Goal: Task Accomplishment & Management: Complete application form

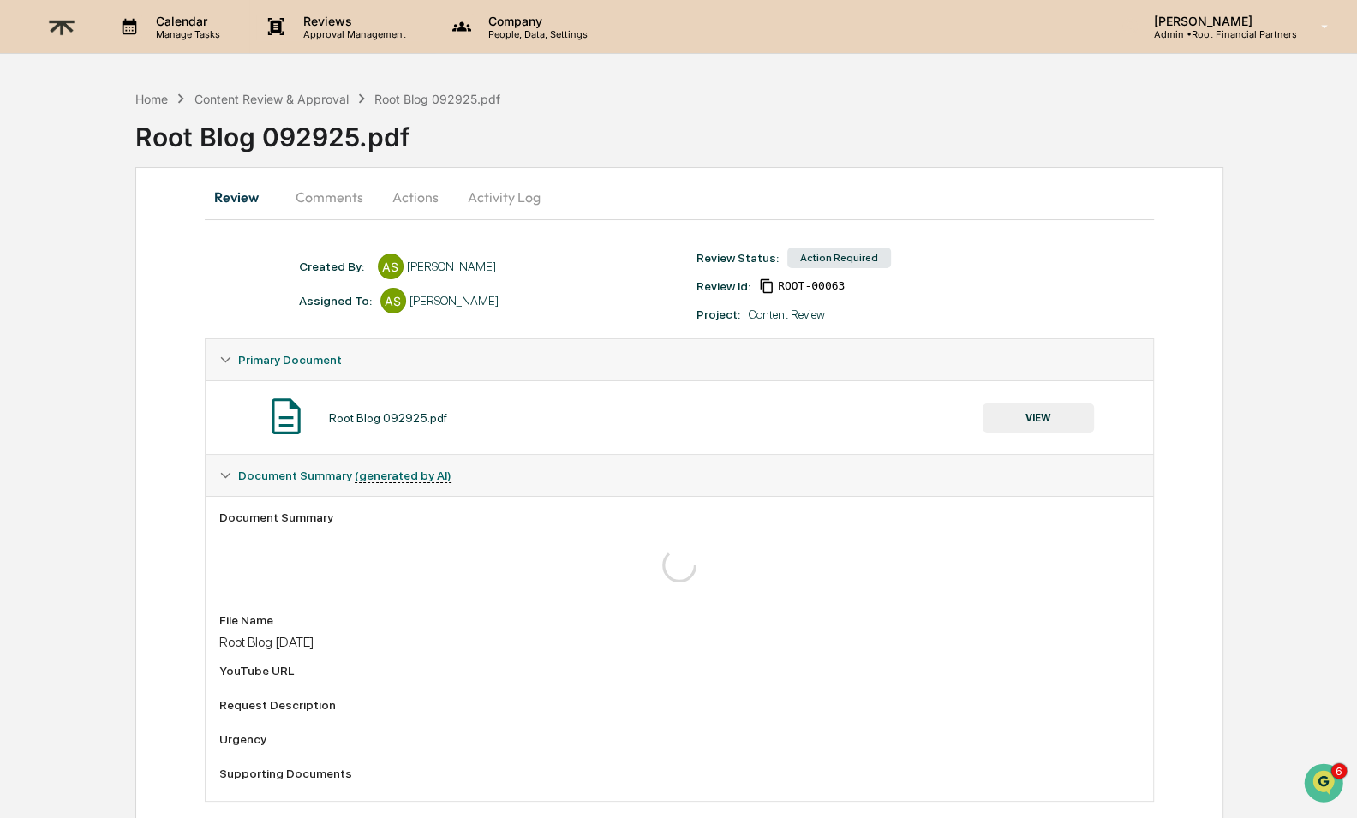
click at [320, 15] on p "Reviews" at bounding box center [352, 21] width 125 height 15
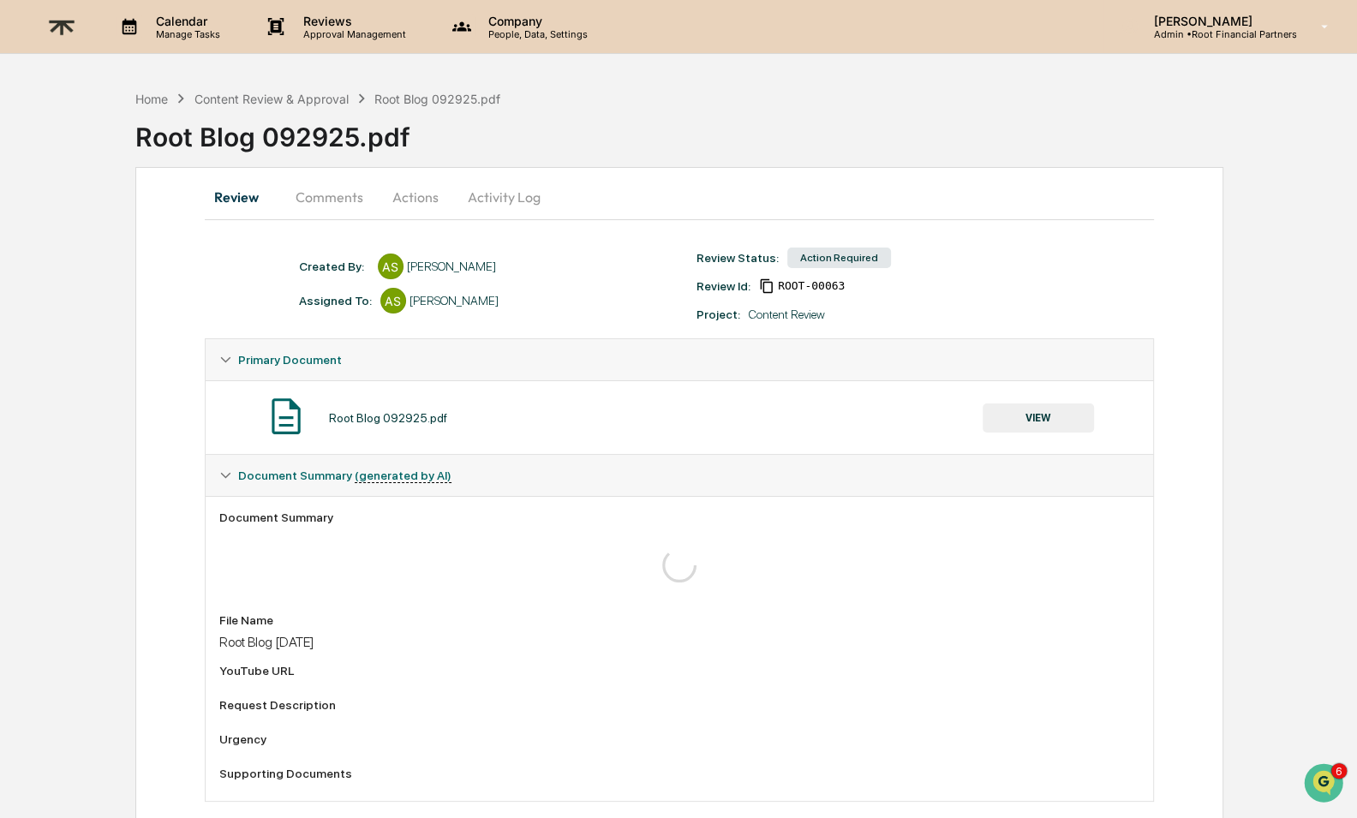
click at [1235, 22] on p "[PERSON_NAME]" at bounding box center [1217, 21] width 157 height 15
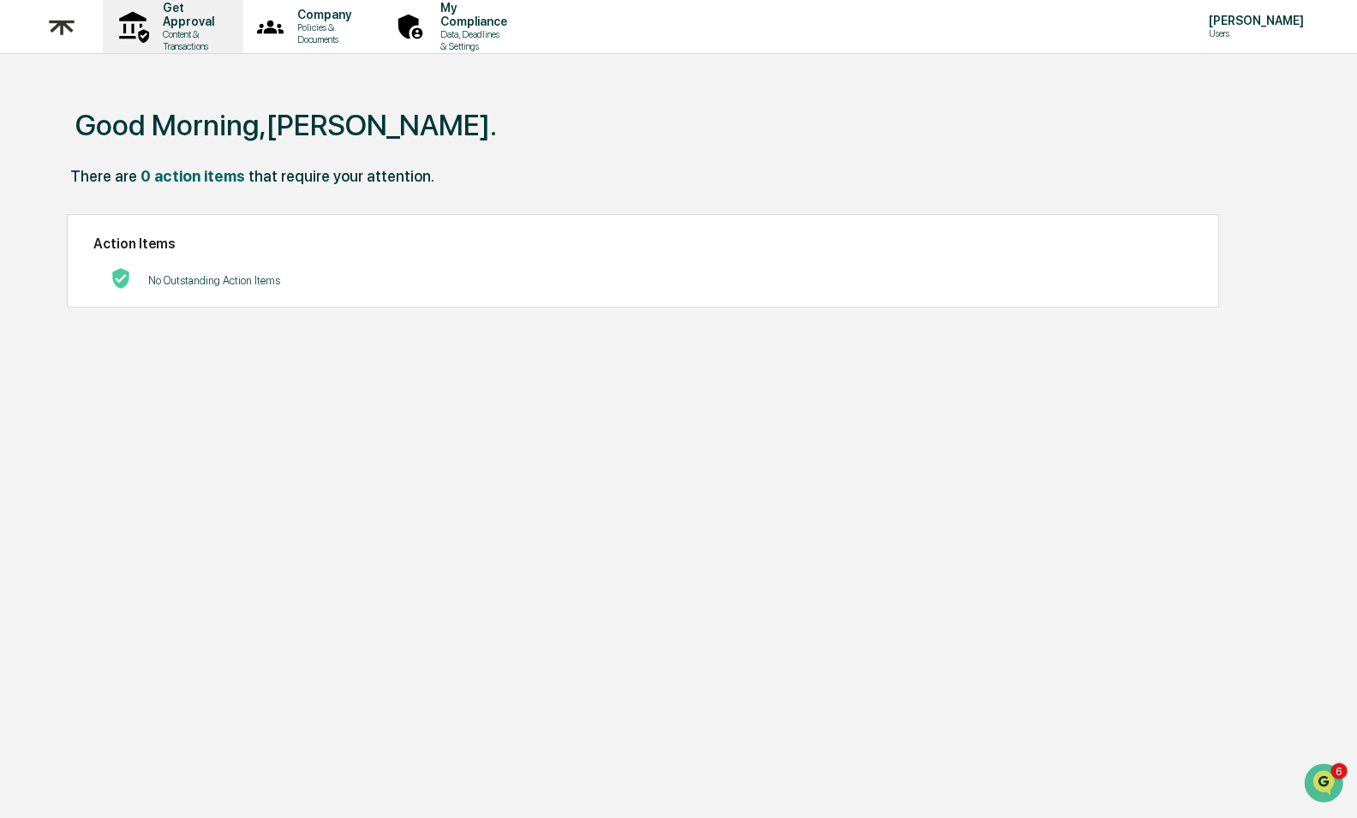
click at [171, 23] on p "Get Approval" at bounding box center [186, 14] width 74 height 27
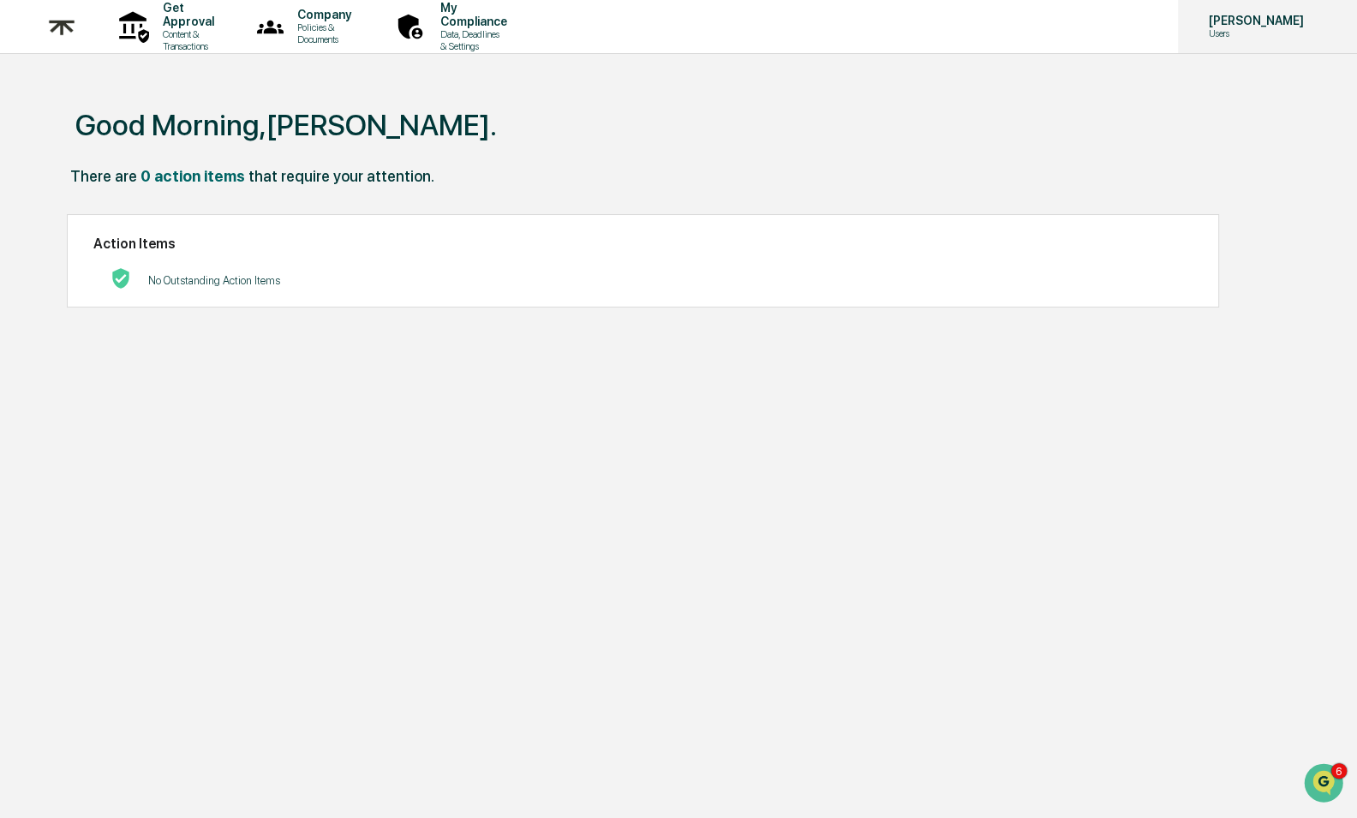
click at [1206, 17] on p "[PERSON_NAME]" at bounding box center [1253, 21] width 117 height 14
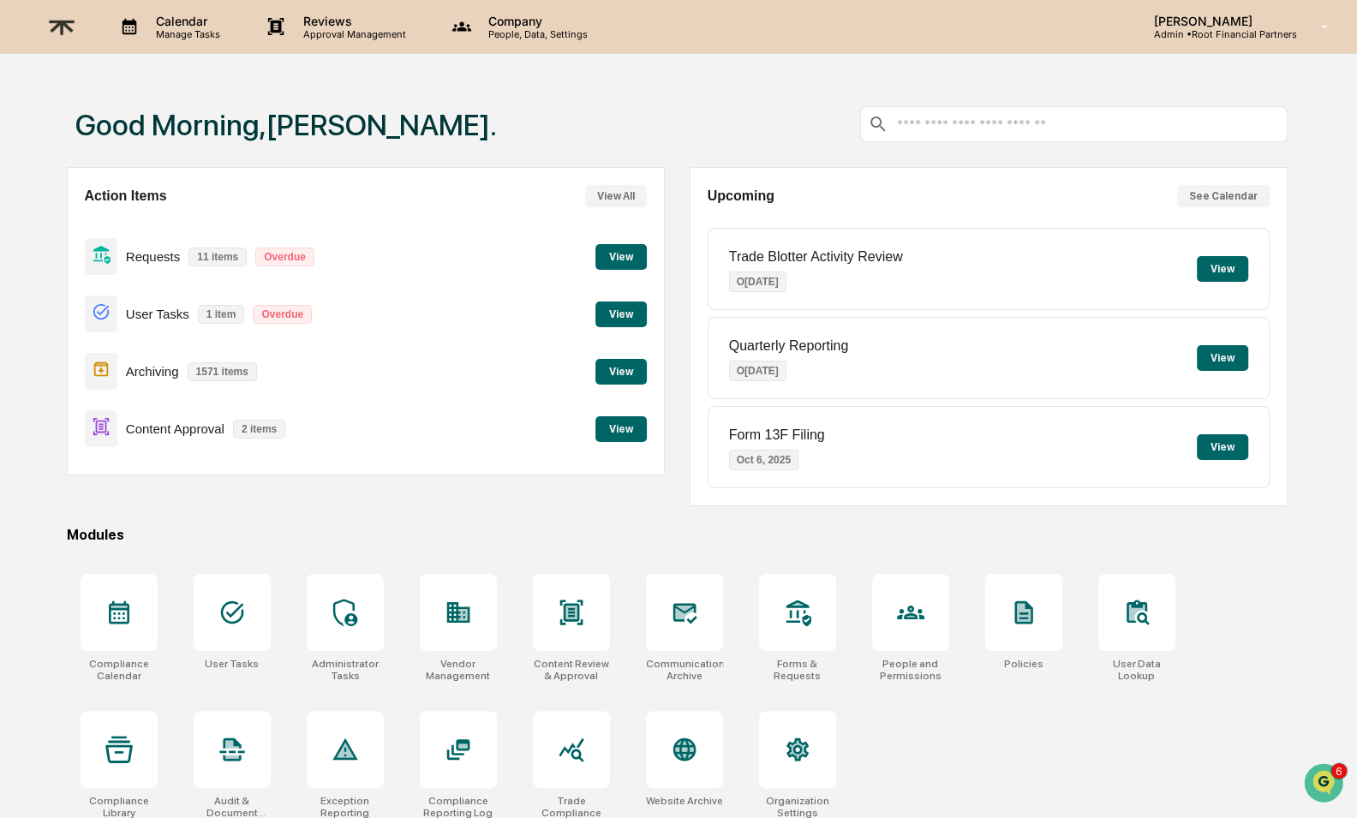
click at [632, 419] on button "View" at bounding box center [620, 429] width 51 height 26
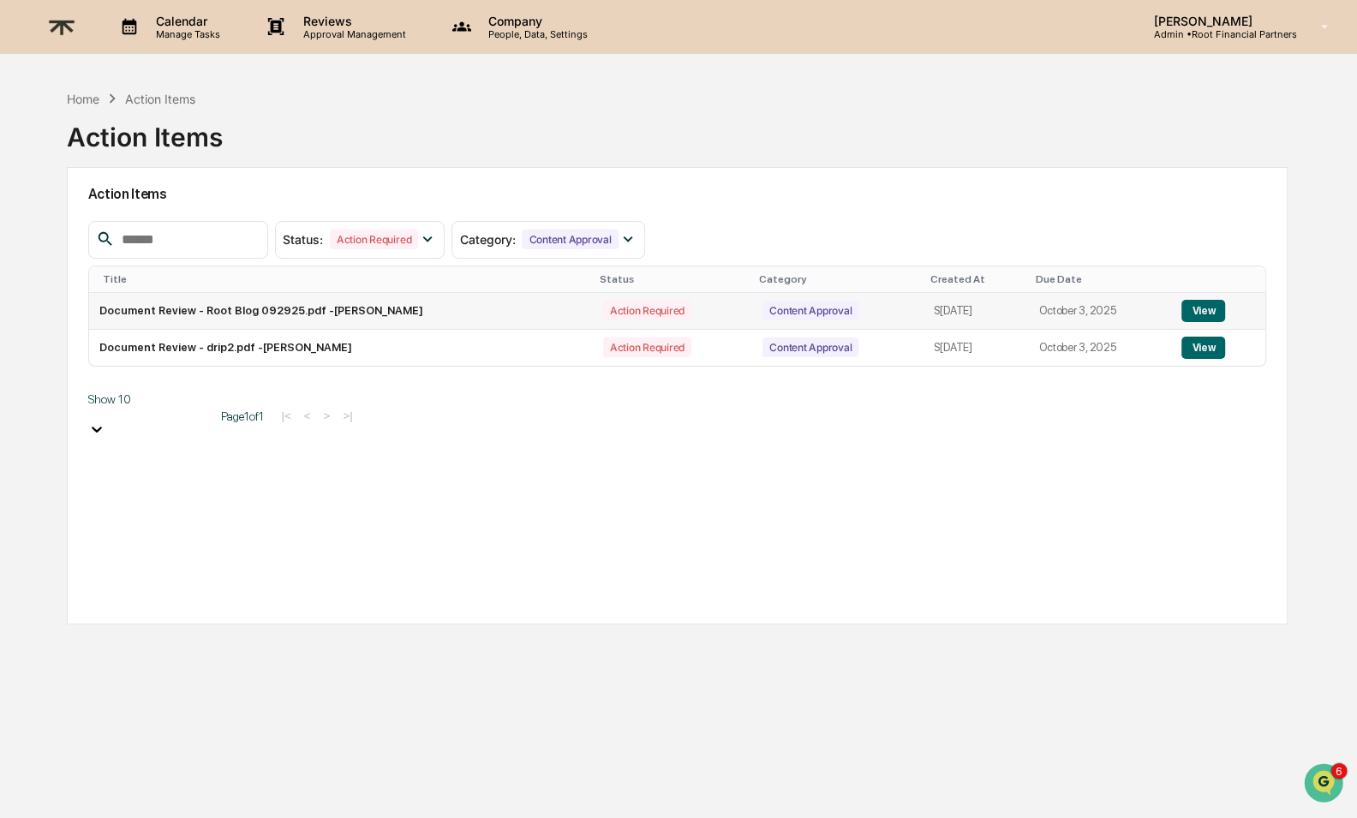
click at [1193, 307] on button "View" at bounding box center [1203, 311] width 44 height 22
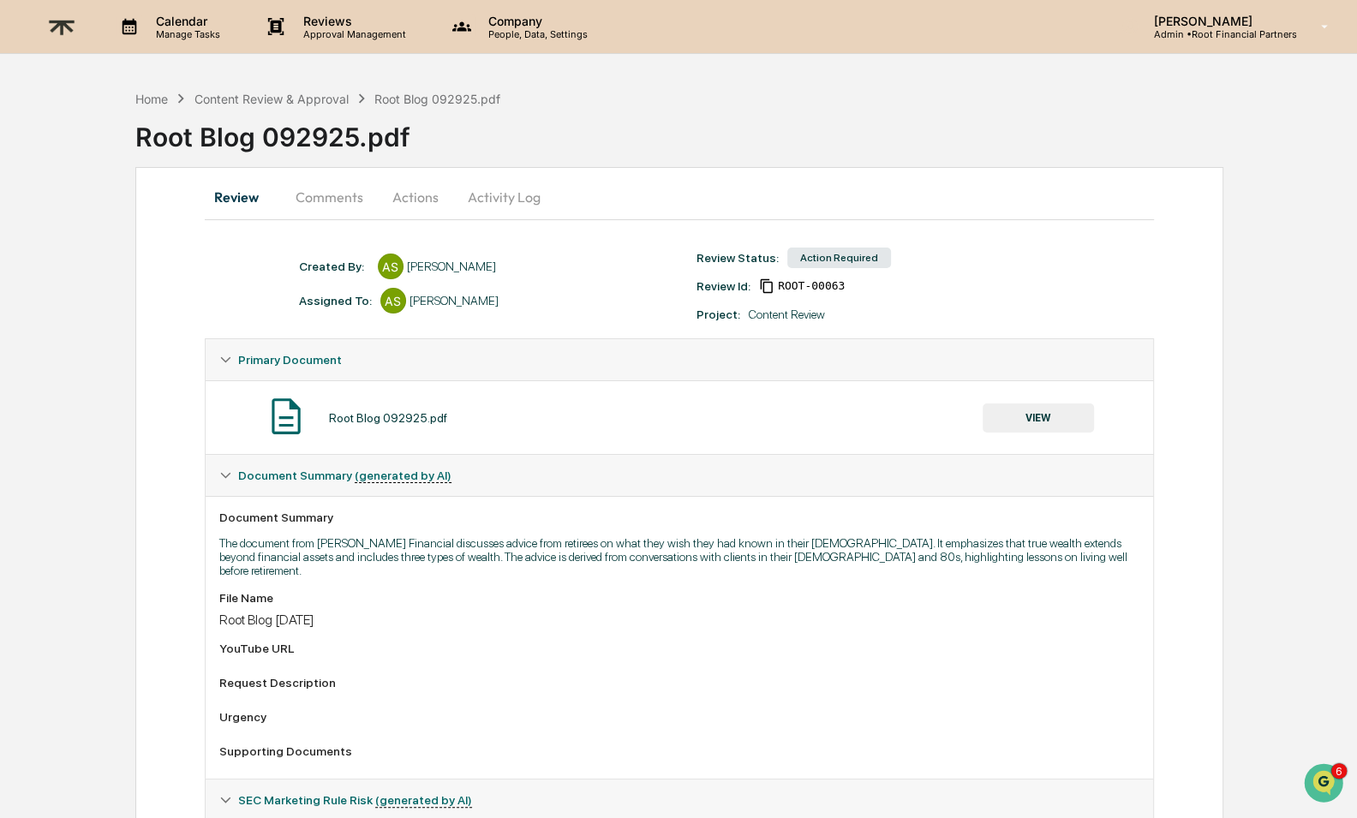
click at [333, 202] on button "Comments" at bounding box center [329, 196] width 95 height 41
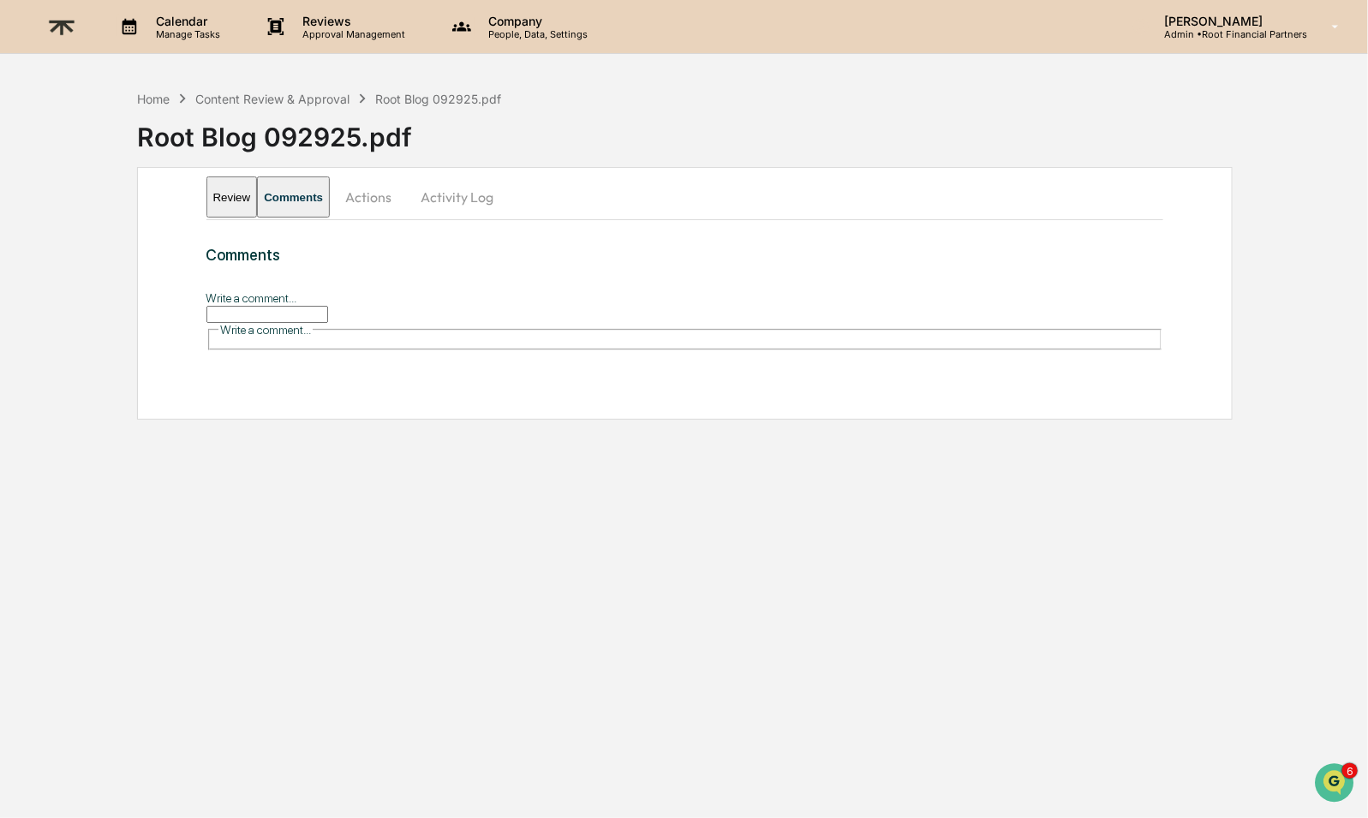
click at [407, 190] on button "Actions" at bounding box center [368, 196] width 77 height 41
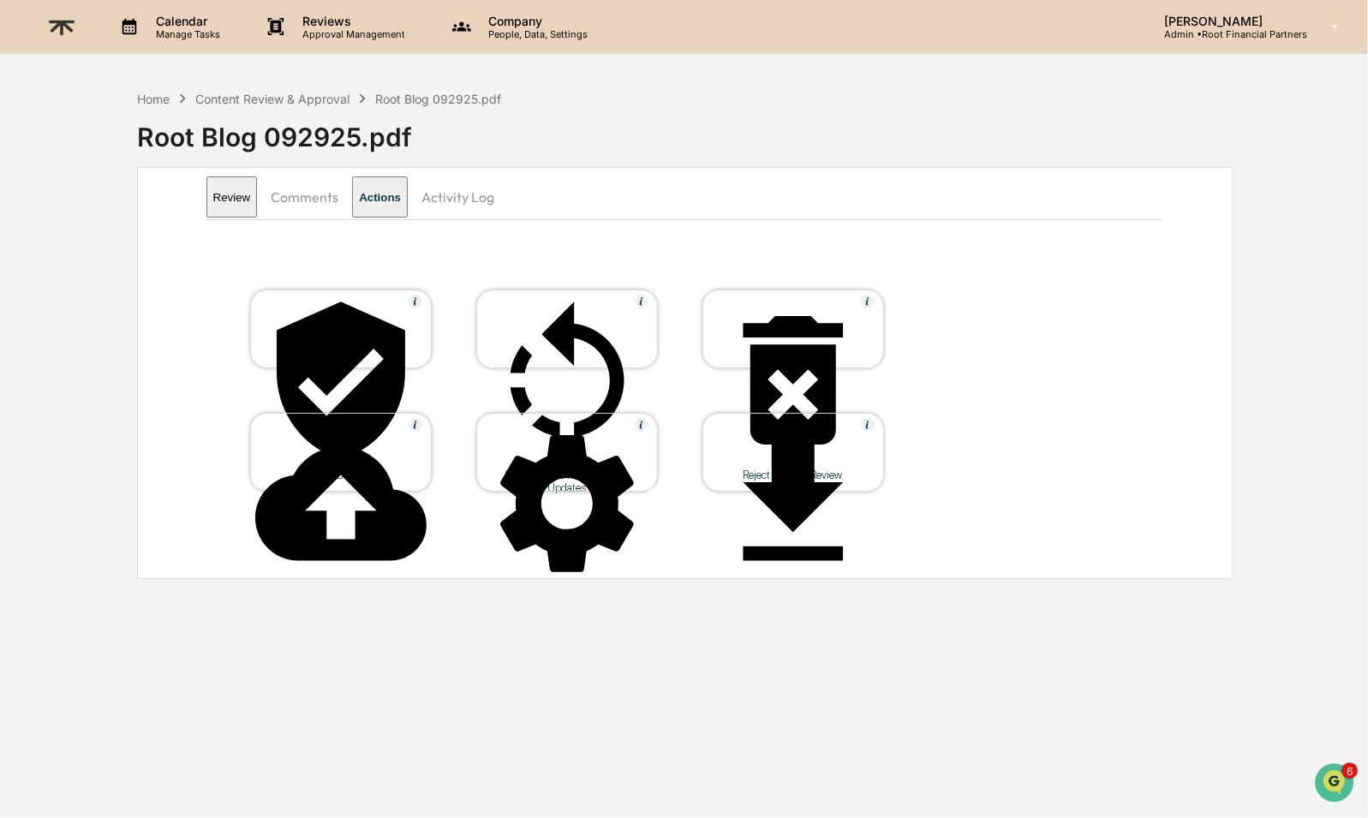
click at [319, 469] on div "Approve Document" at bounding box center [341, 475] width 154 height 13
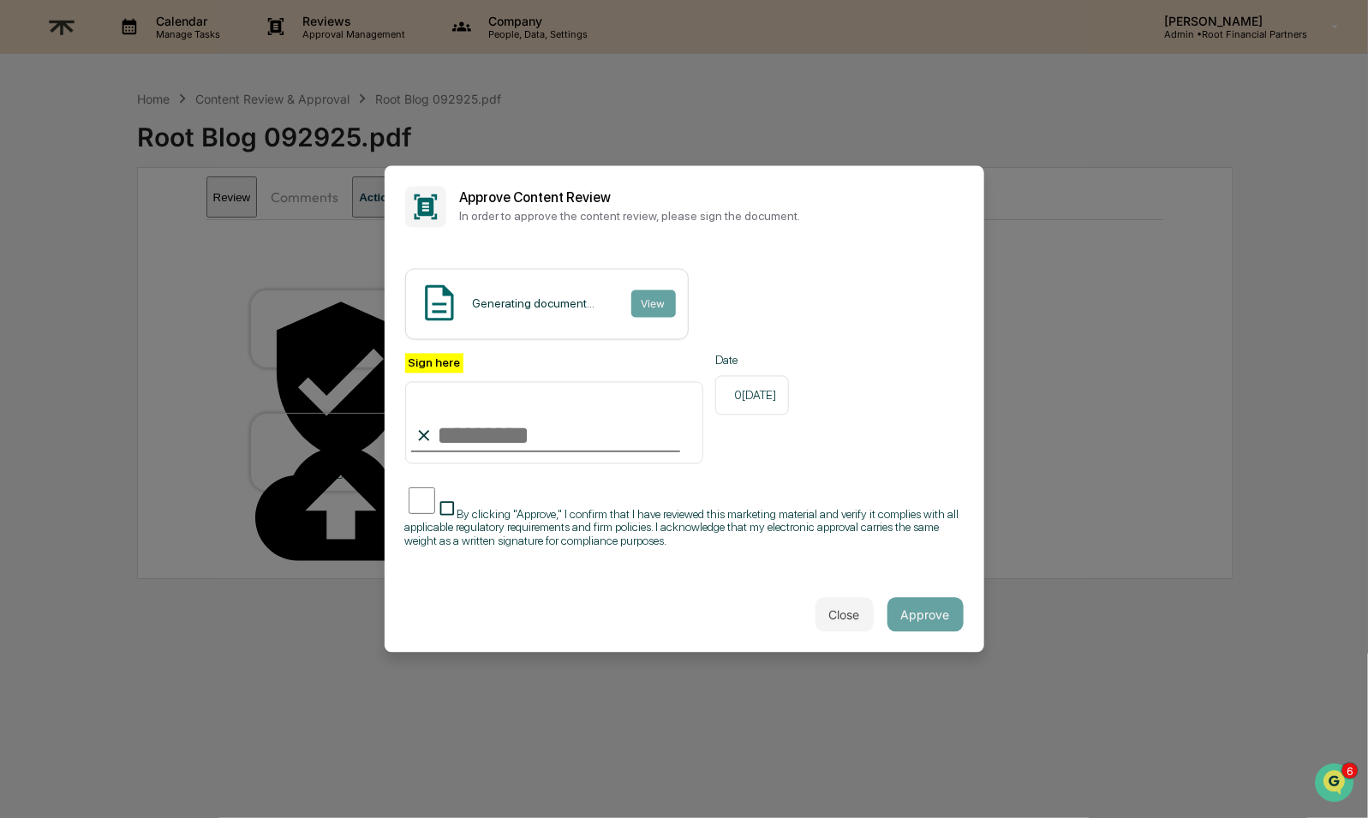
click at [550, 410] on input "Sign here" at bounding box center [554, 423] width 299 height 82
type input "**********"
click at [592, 512] on span "By clicking "Approve," I confirm that I have reviewed this marketing material a…" at bounding box center [681, 527] width 553 height 41
click at [916, 609] on button "Approve" at bounding box center [925, 615] width 76 height 34
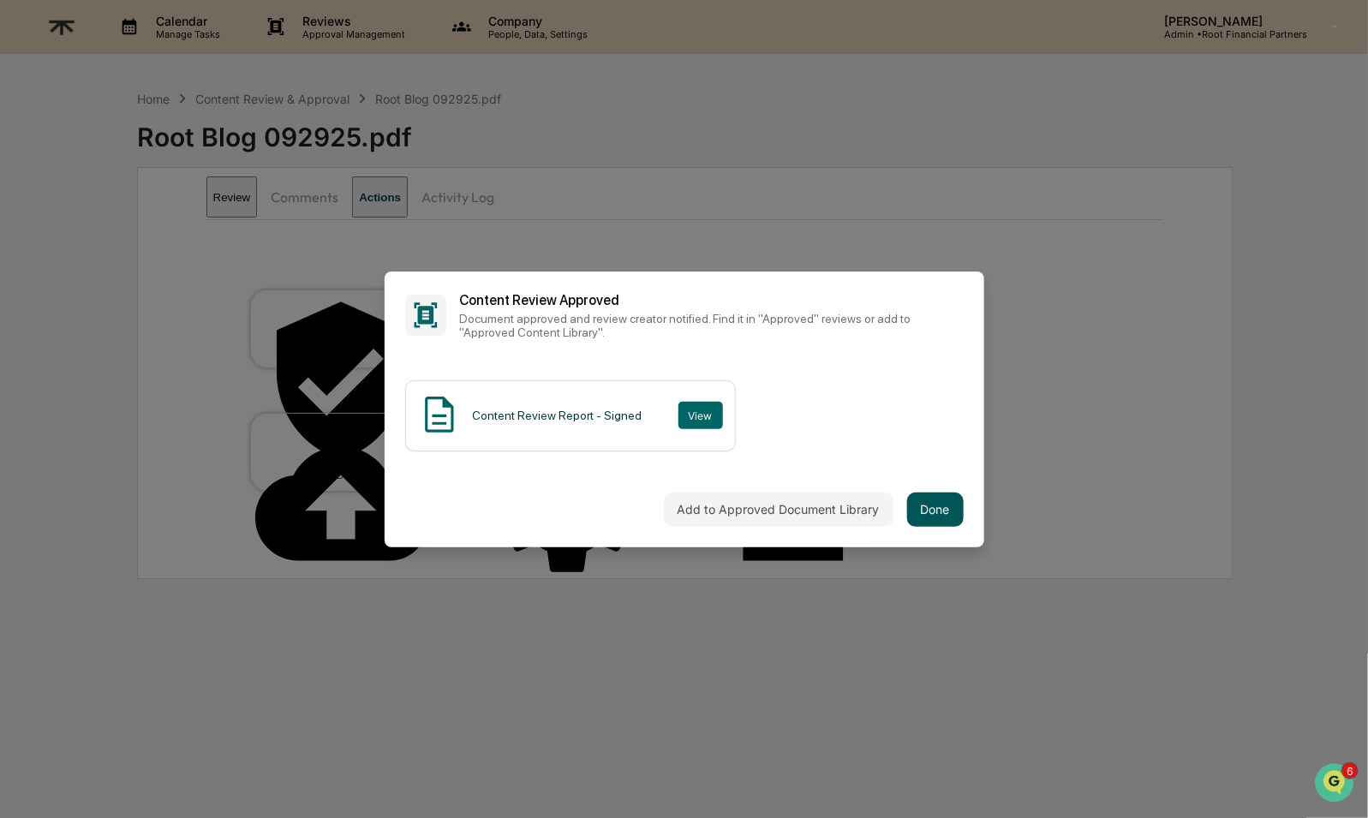
click at [929, 494] on button "Done" at bounding box center [935, 510] width 57 height 34
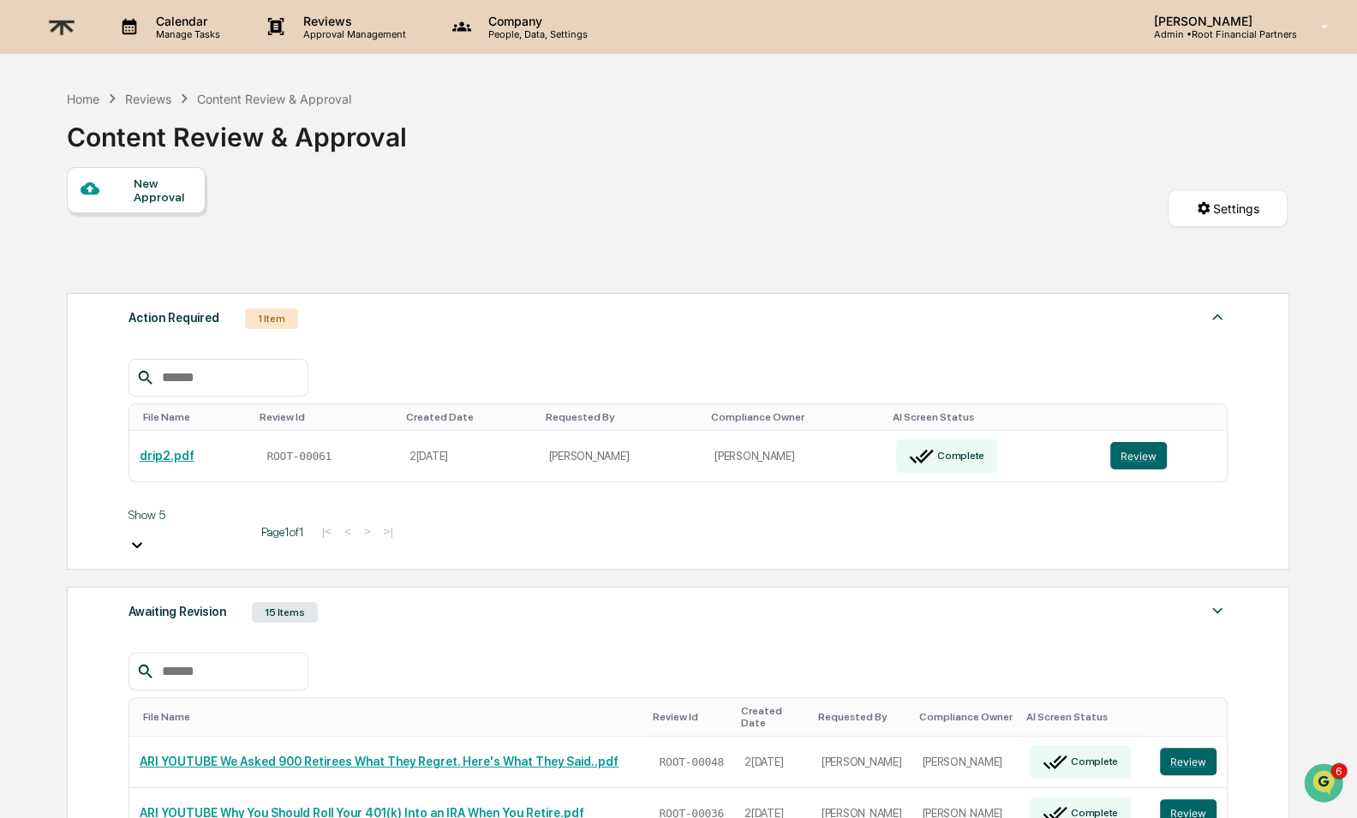
click at [64, 16] on img at bounding box center [61, 27] width 41 height 42
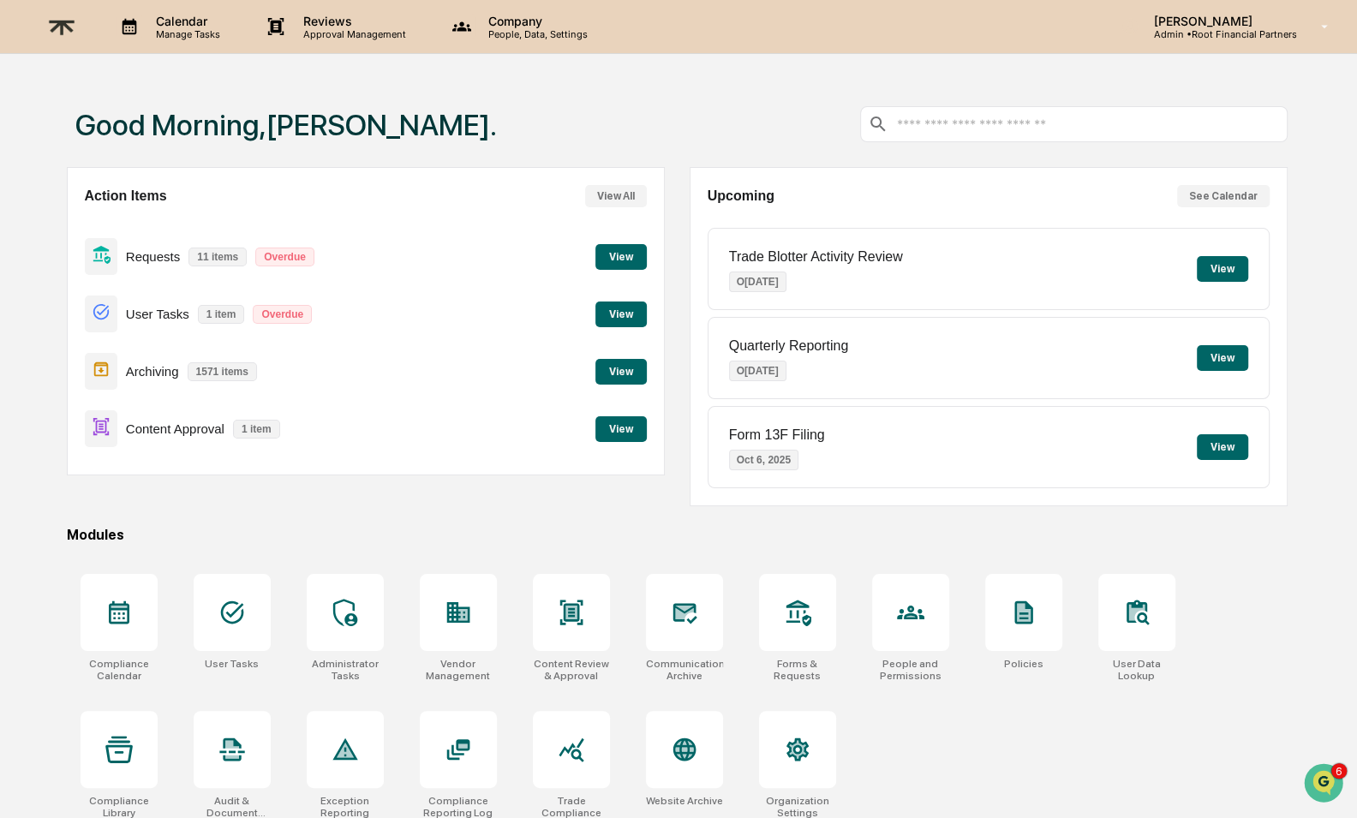
click at [624, 254] on button "View" at bounding box center [620, 257] width 51 height 26
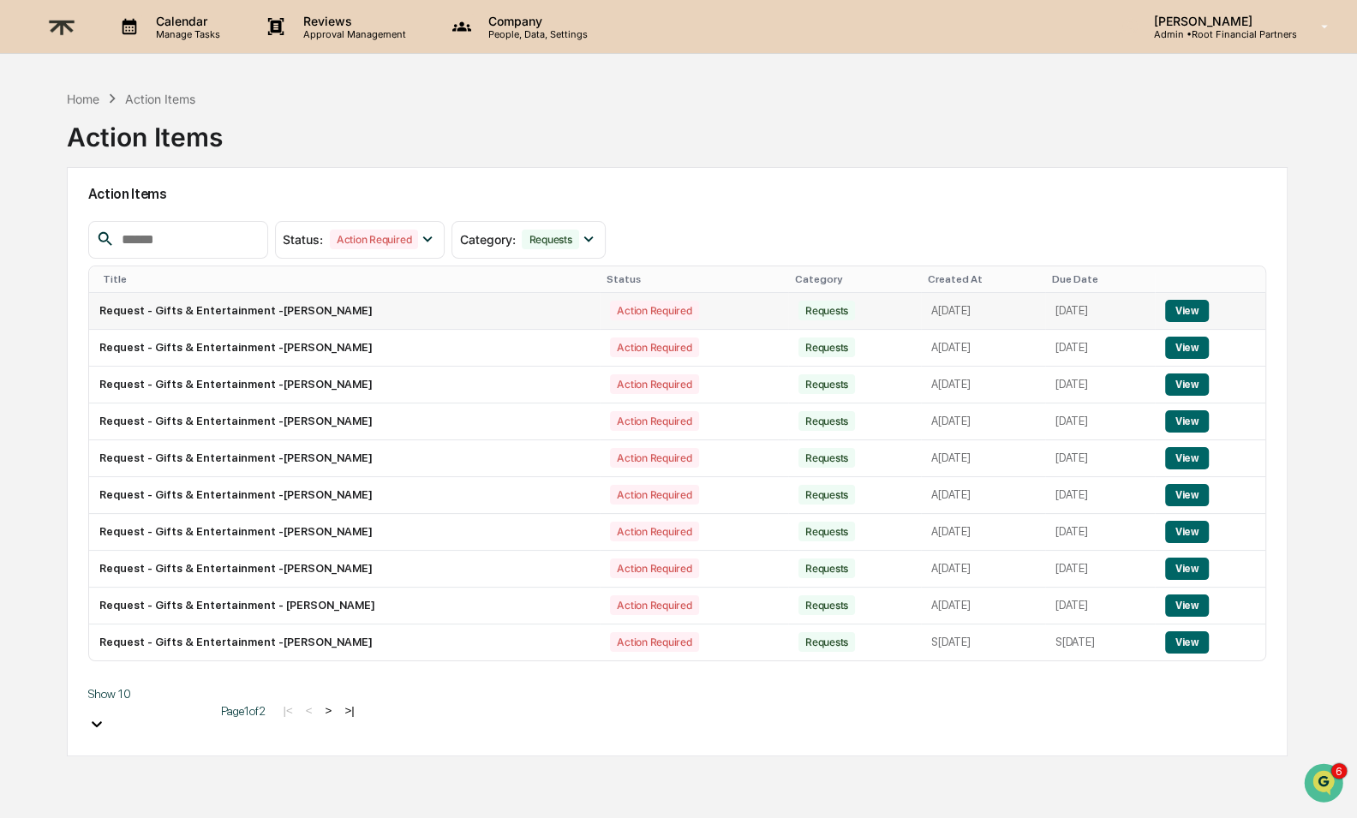
click at [1207, 303] on button "View" at bounding box center [1187, 311] width 44 height 22
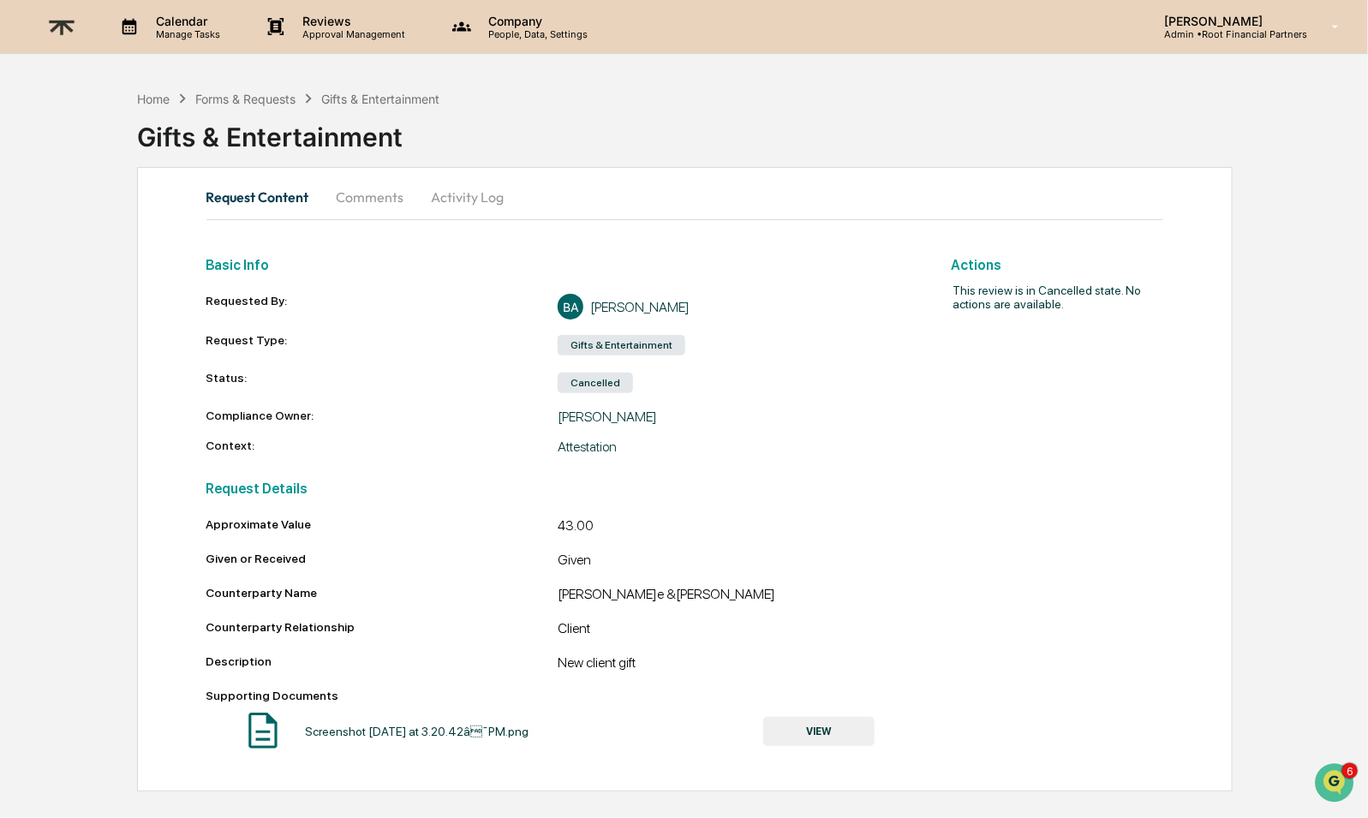
click at [485, 199] on button "Activity Log" at bounding box center [468, 196] width 100 height 41
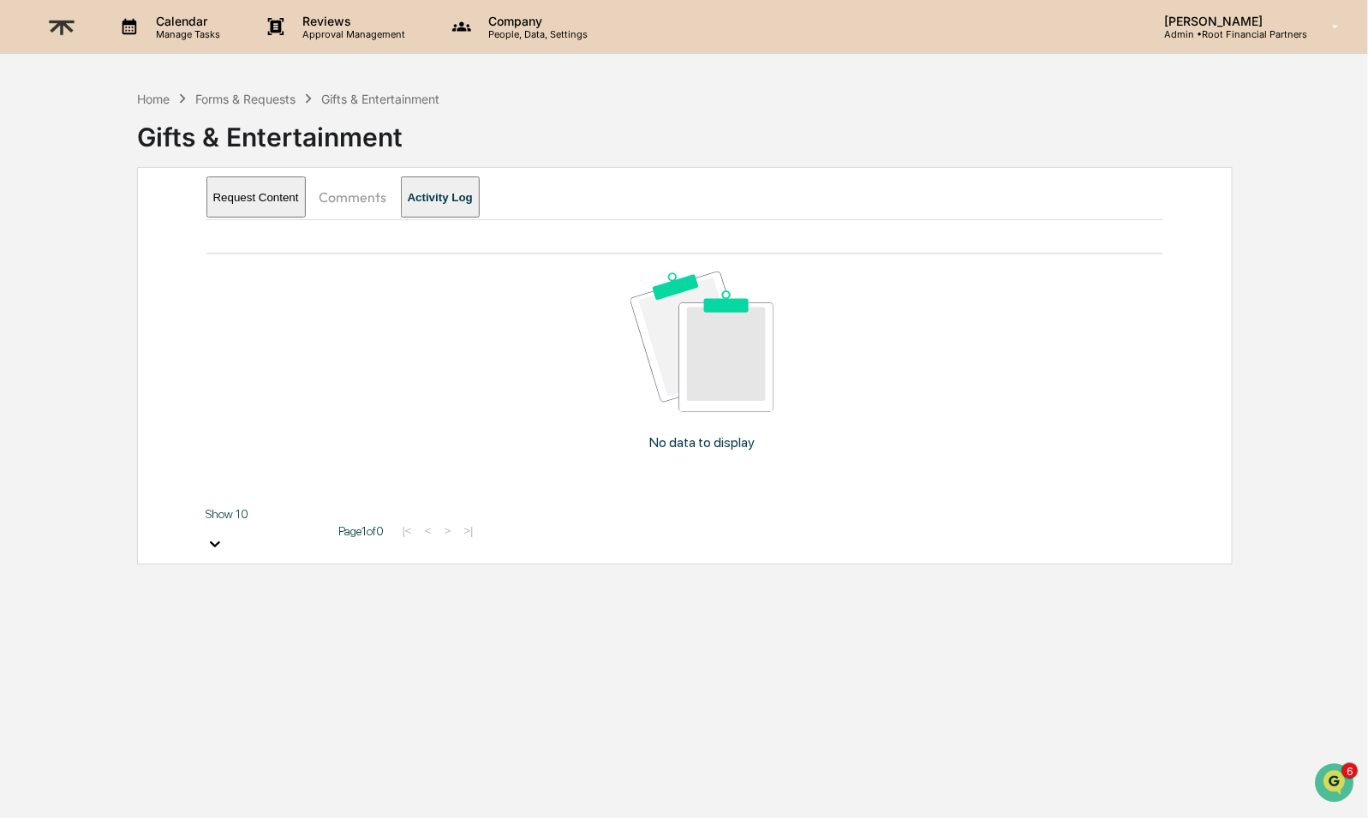
click at [355, 200] on button "Comments" at bounding box center [353, 196] width 95 height 41
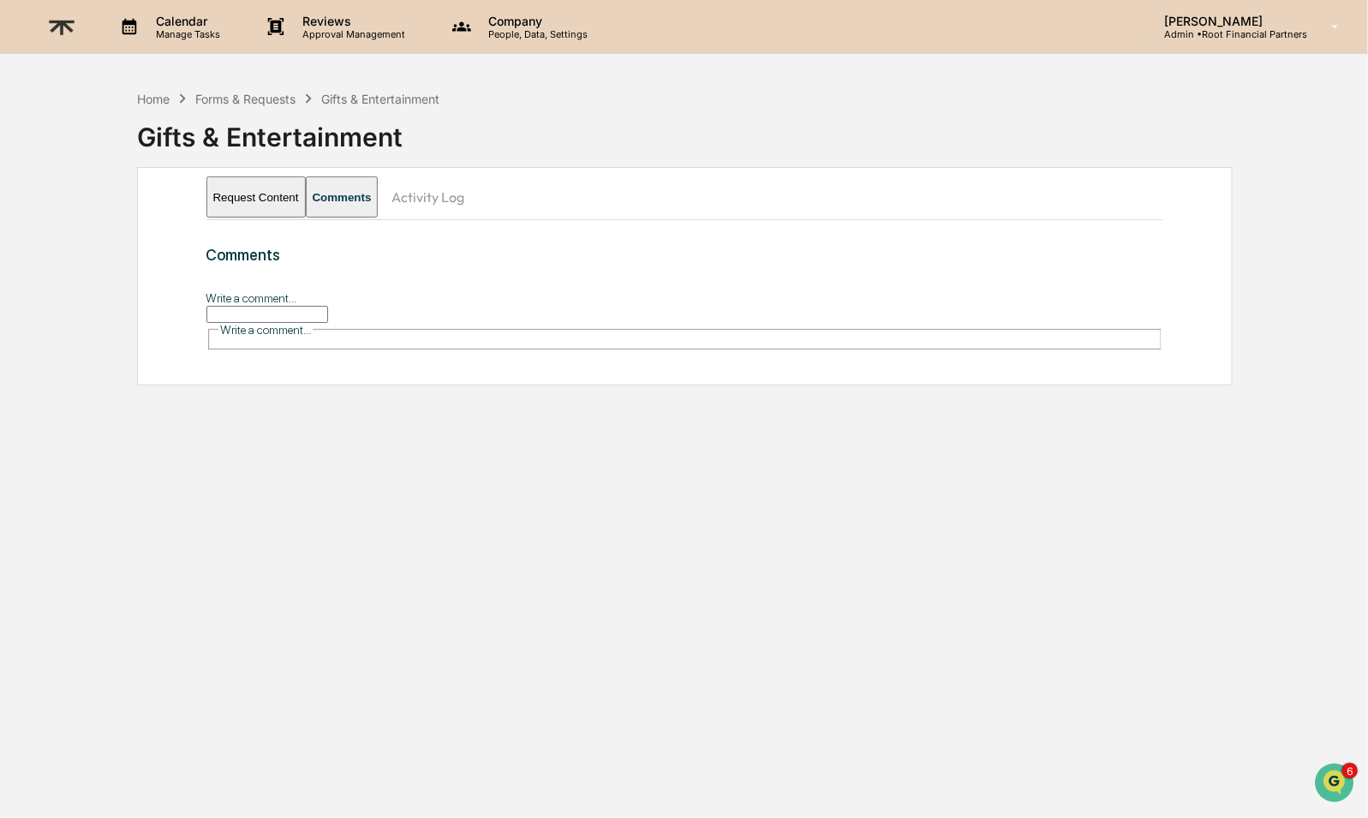
click at [264, 194] on button "Request Content" at bounding box center [255, 196] width 99 height 41
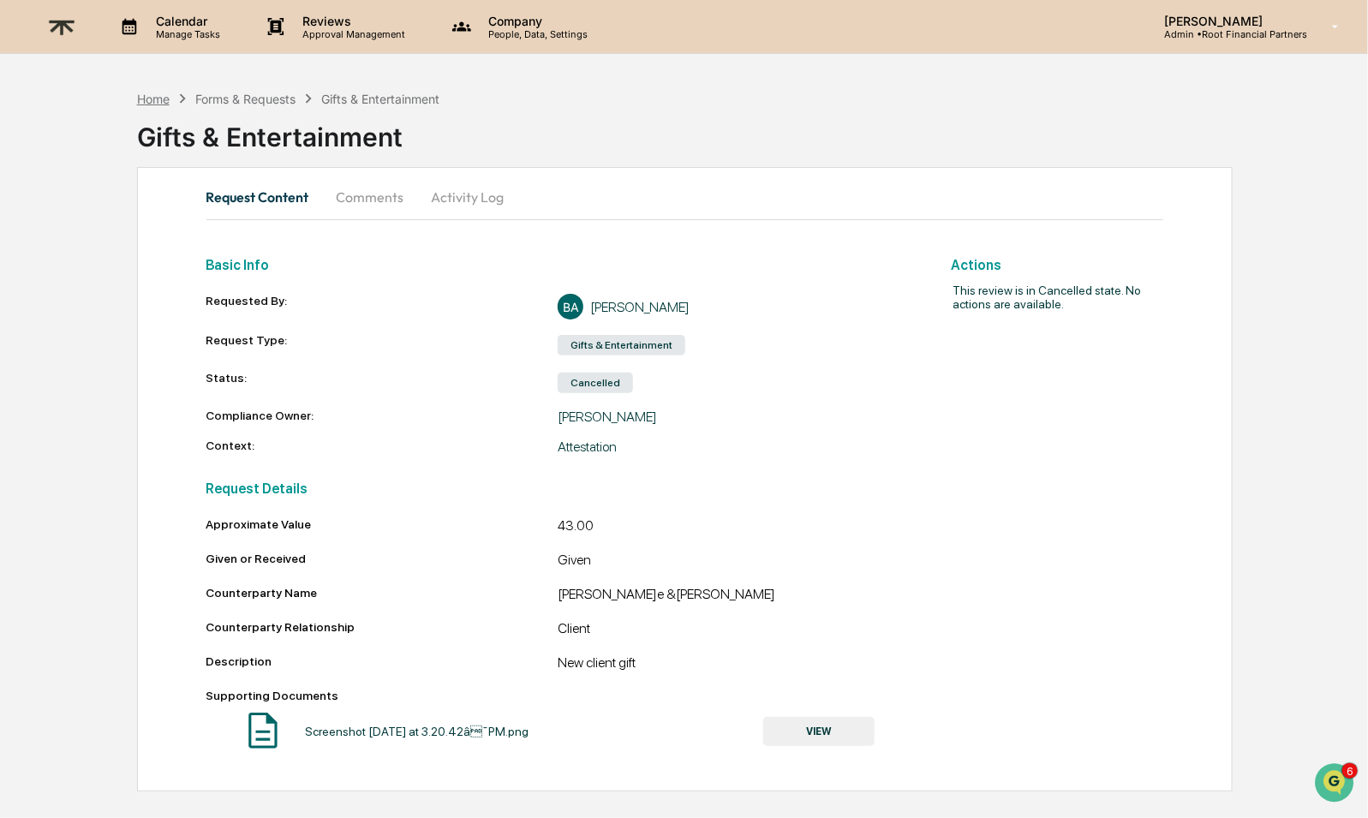
click at [147, 94] on div "Home" at bounding box center [153, 99] width 33 height 15
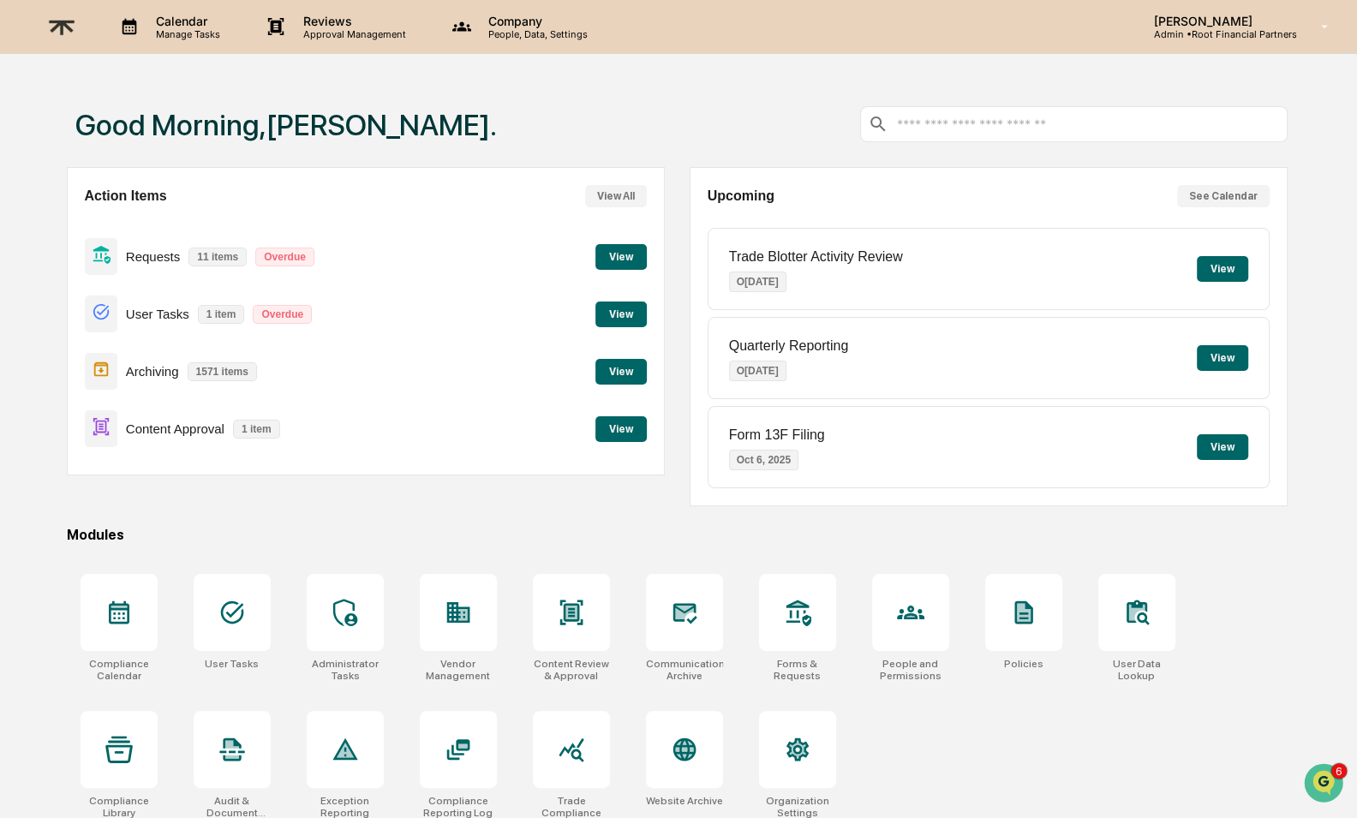
click at [620, 242] on div "Requests 11 items Overdue View" at bounding box center [366, 256] width 563 height 57
click at [614, 263] on button "View" at bounding box center [620, 257] width 51 height 26
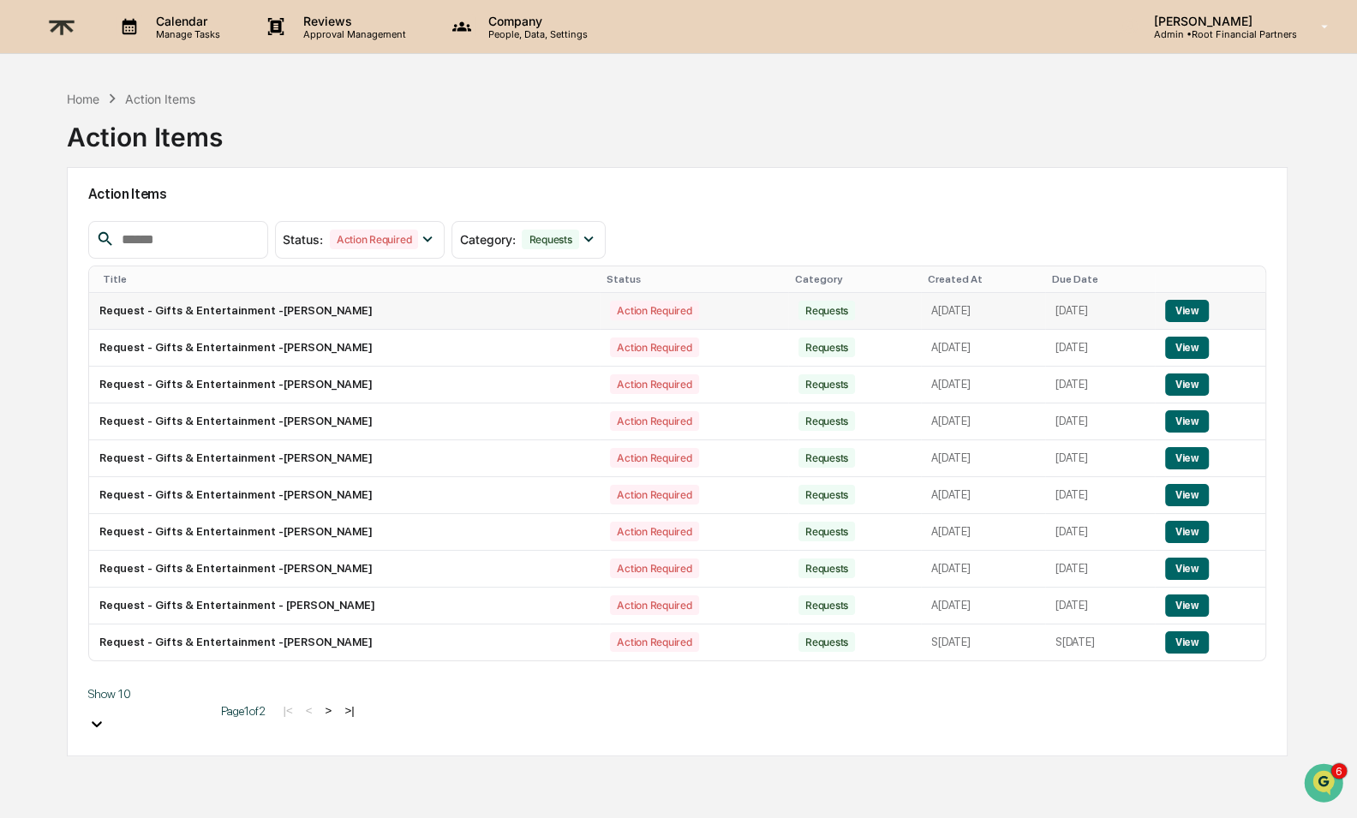
click at [1205, 308] on button "View" at bounding box center [1187, 311] width 44 height 22
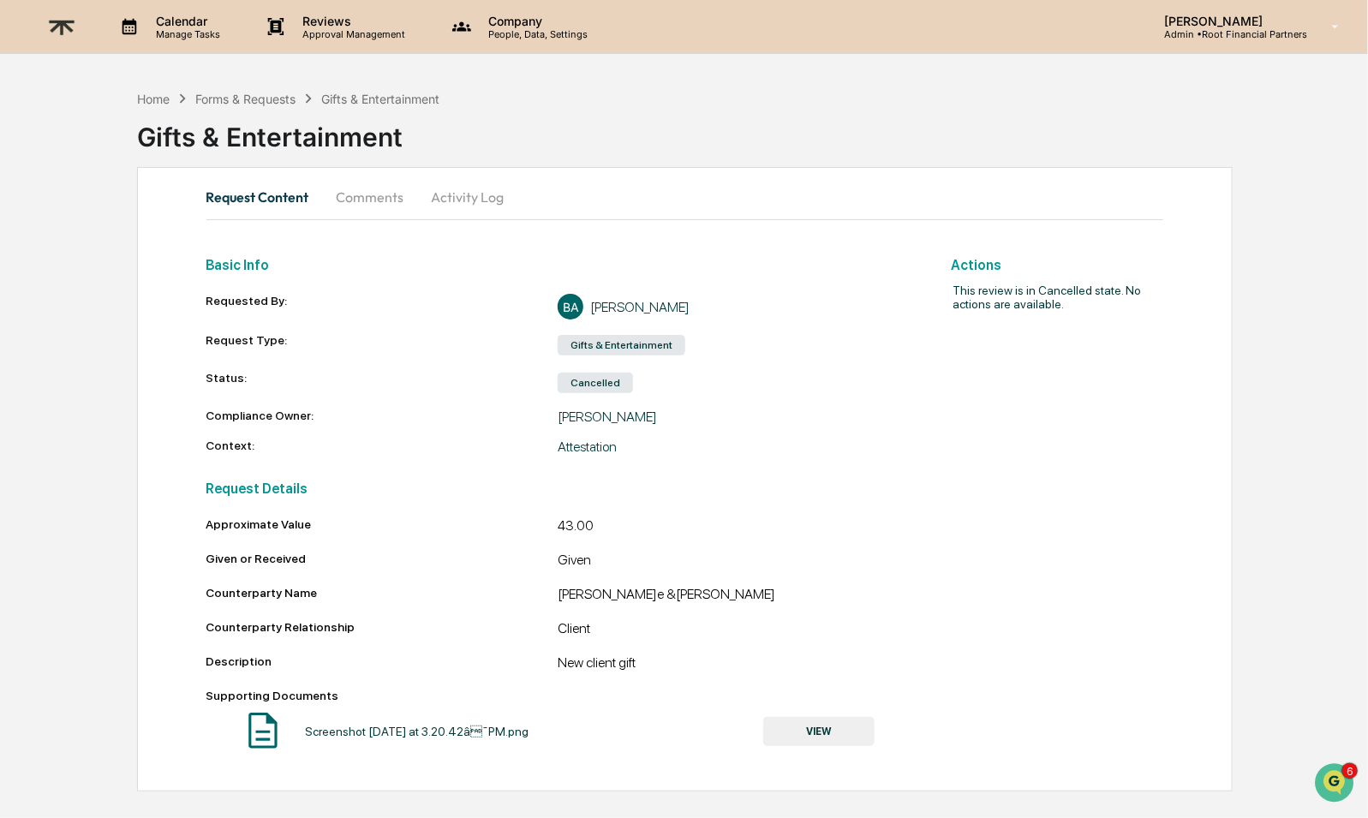
click at [1098, 293] on h2 "This review is in Cancelled state. No actions are available." at bounding box center [1037, 297] width 254 height 27
click at [1340, 784] on icon "Open customer support" at bounding box center [1333, 803] width 43 height 43
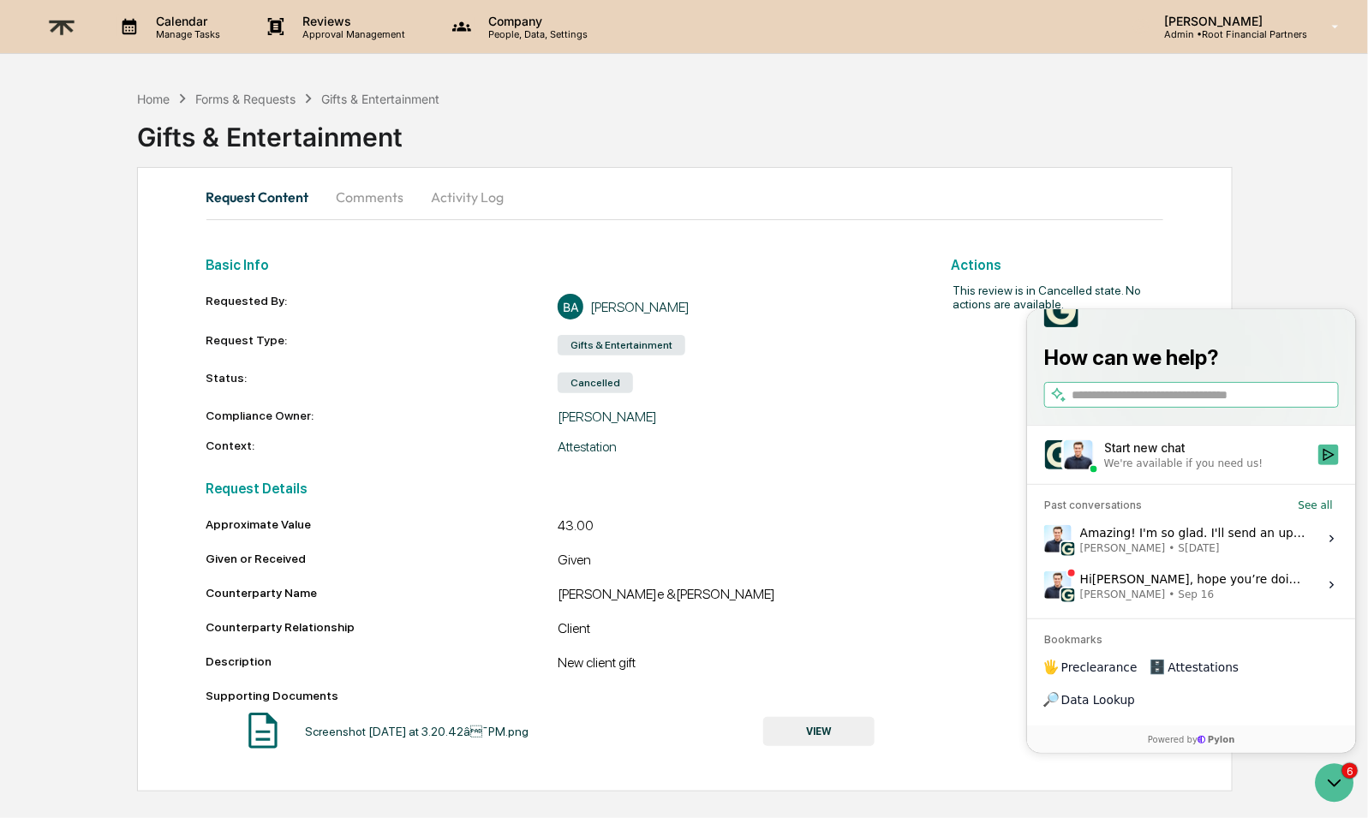
click at [1230, 457] on div "Start new chat" at bounding box center [1205, 447] width 204 height 17
click at [1318, 465] on button "Start new chat We're available if you need us!" at bounding box center [1328, 455] width 21 height 21
